Goal: Answer question/provide support

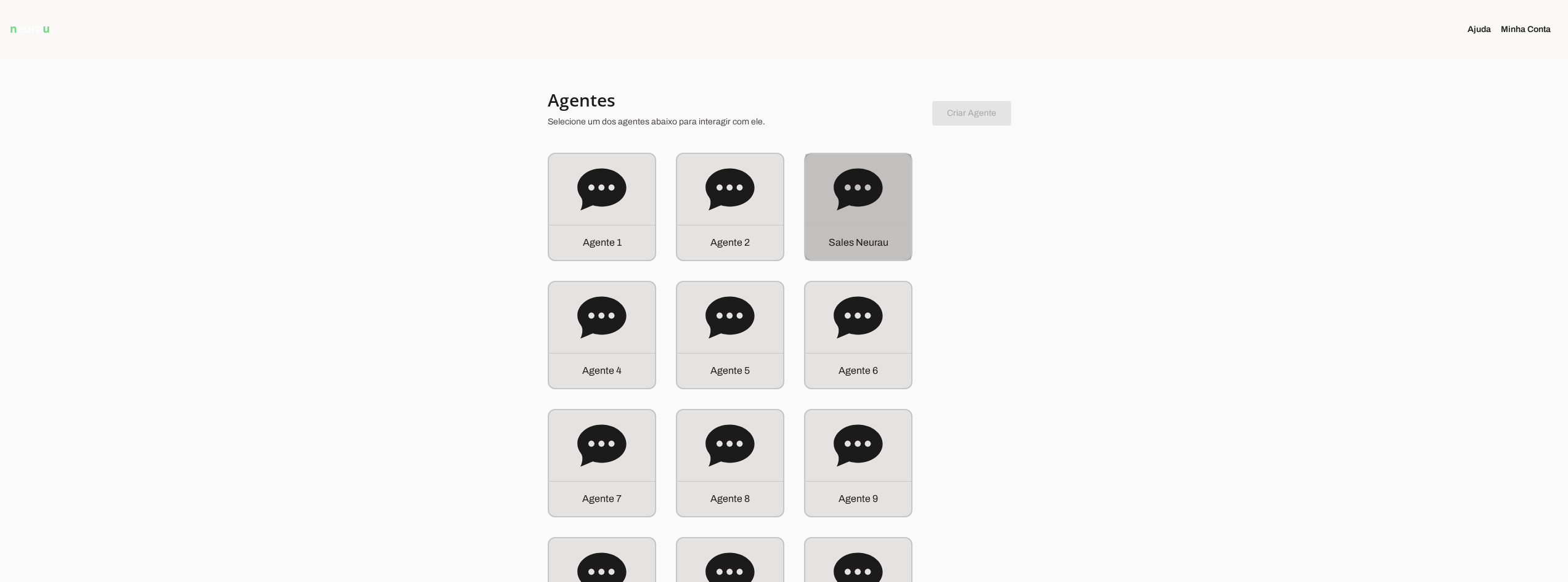
click at [843, 204] on icon at bounding box center [857, 190] width 48 height 42
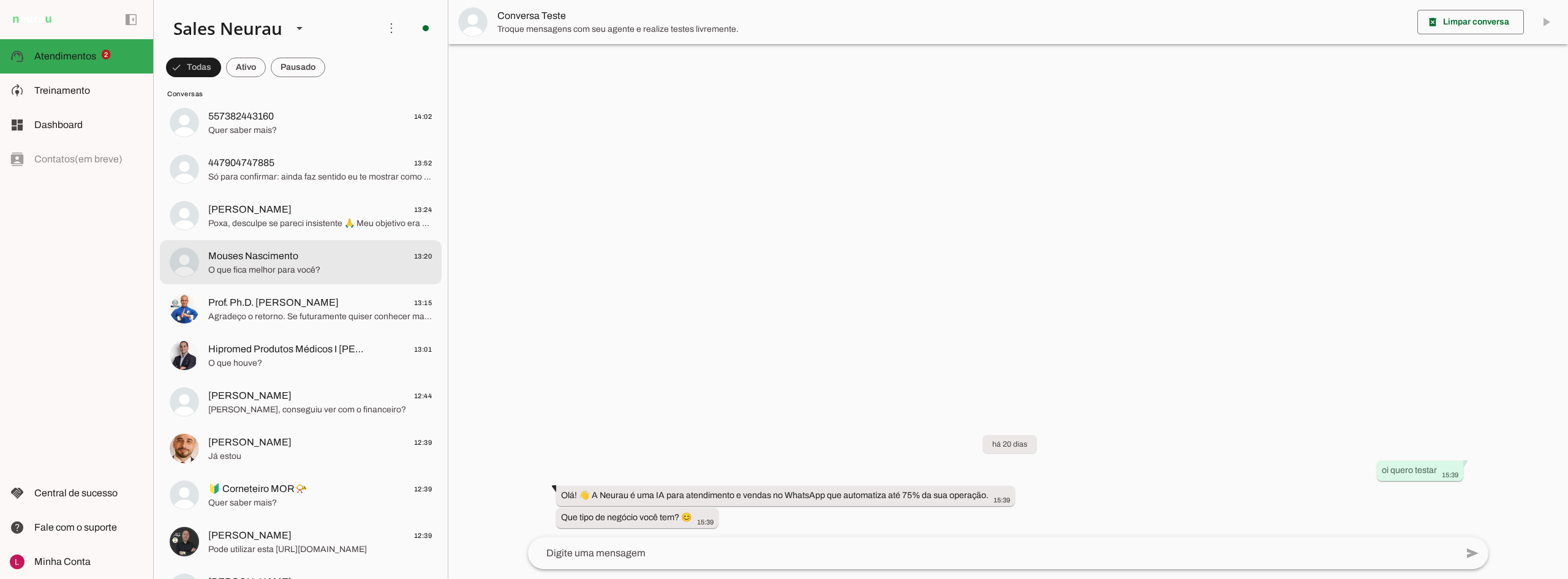
scroll to position [1103, 0]
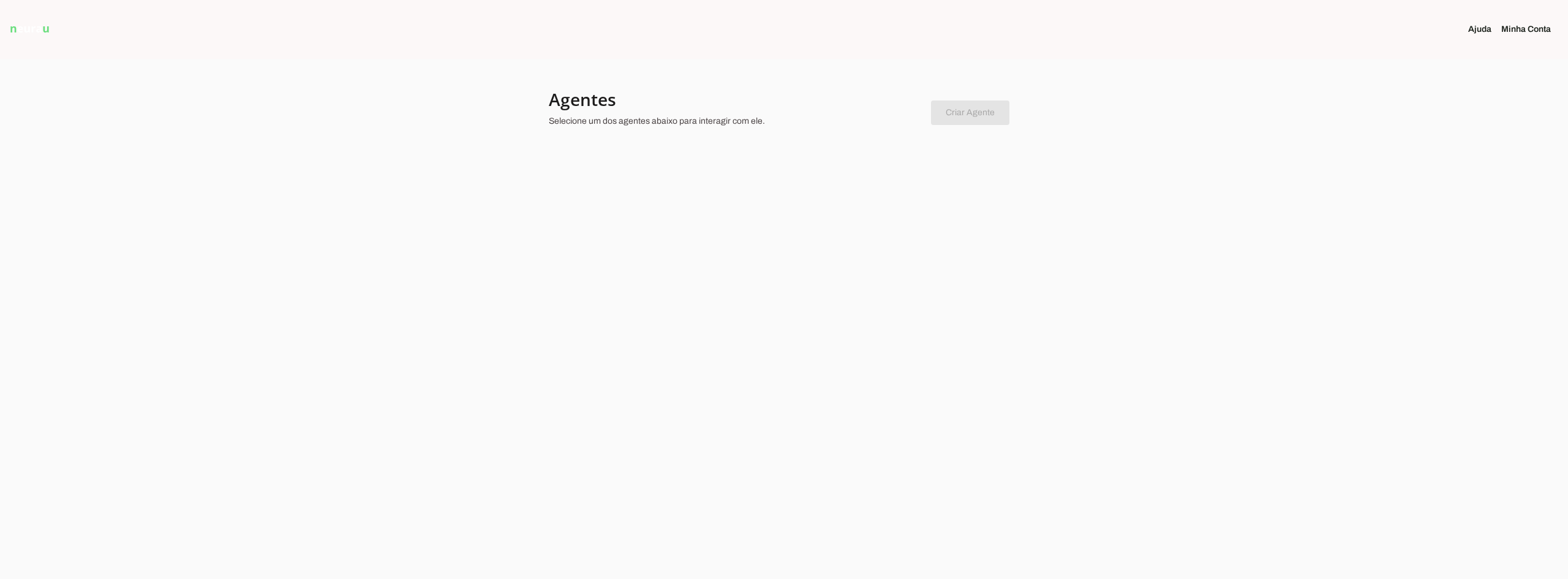
drag, startPoint x: 0, startPoint y: 0, endPoint x: 803, endPoint y: 392, distance: 893.6
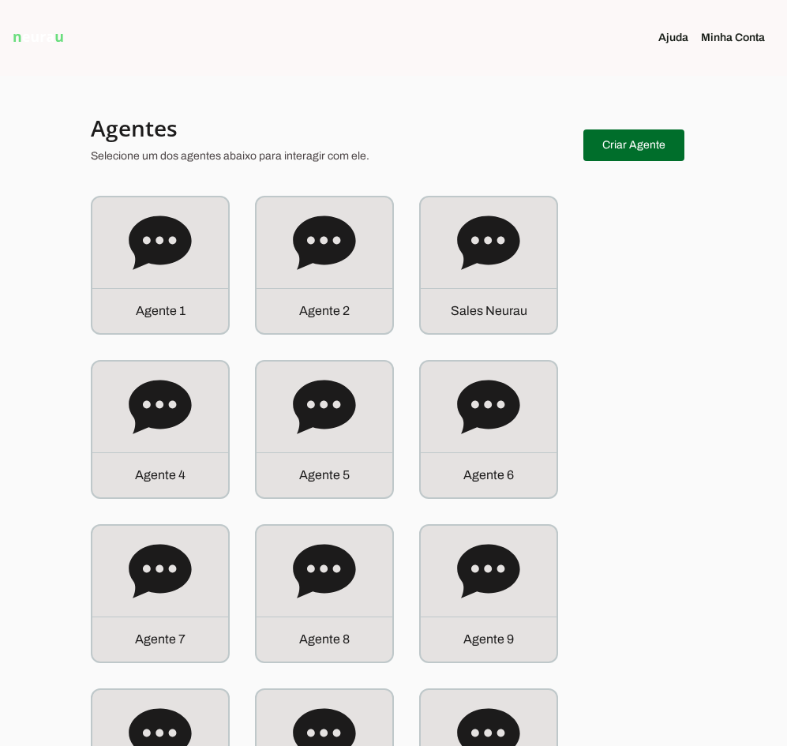
drag, startPoint x: 391, startPoint y: 141, endPoint x: 423, endPoint y: 145, distance: 32.6
click at [393, 141] on h4 "Agentes" at bounding box center [331, 128] width 480 height 28
click at [606, 137] on span at bounding box center [634, 145] width 101 height 38
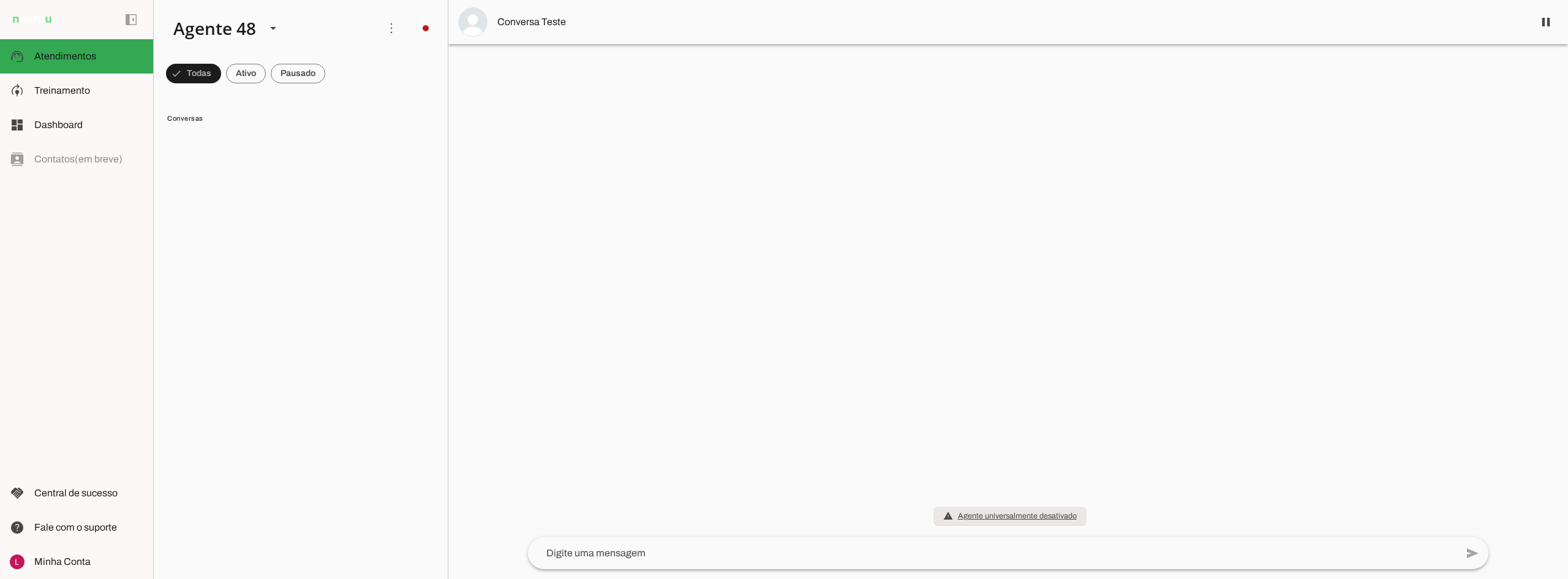
click at [1323, 88] on div at bounding box center [1008, 290] width 1120 height 579
